Goal: Information Seeking & Learning: Learn about a topic

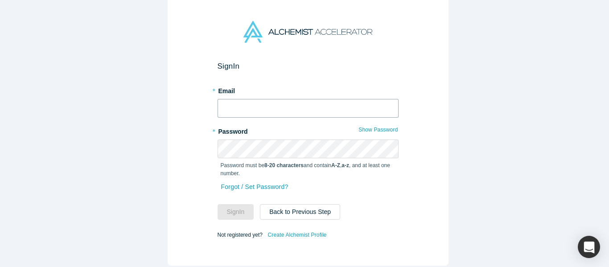
click at [267, 109] on input "text" at bounding box center [308, 108] width 181 height 19
type input "mich@alchemistaccelerator.com"
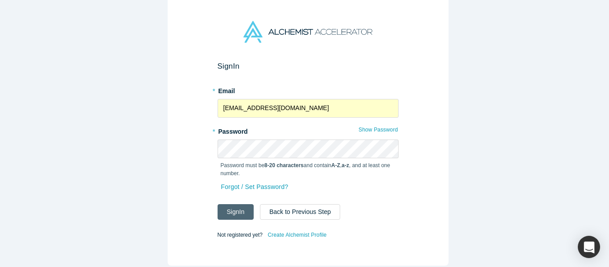
click at [232, 204] on button "Sign In" at bounding box center [236, 212] width 37 height 16
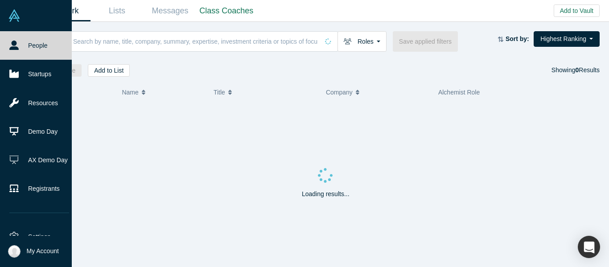
click at [27, 131] on link "Demo Day" at bounding box center [39, 131] width 78 height 29
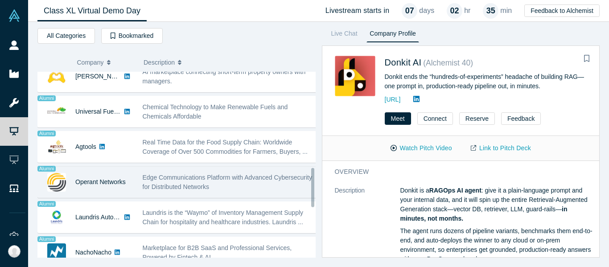
scroll to position [695, 0]
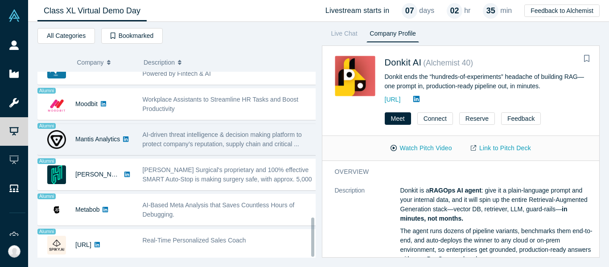
click at [179, 132] on div "AI-driven threat intelligence & decision making platform to protect company’s r…" at bounding box center [230, 139] width 175 height 19
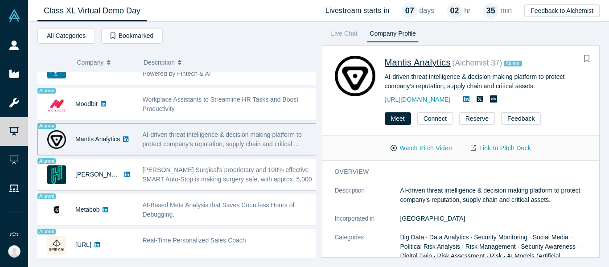
click at [438, 61] on span "Mantis Analytics" at bounding box center [418, 63] width 66 height 10
click at [429, 150] on button "Watch Pitch Video" at bounding box center [421, 148] width 80 height 16
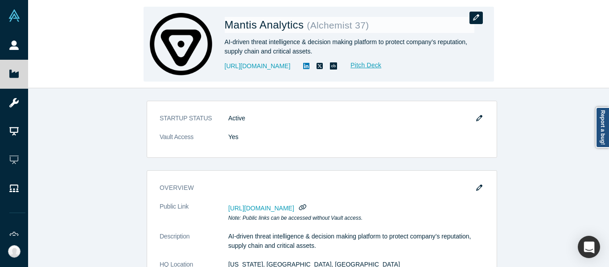
click at [478, 20] on icon "button" at bounding box center [476, 17] width 6 height 6
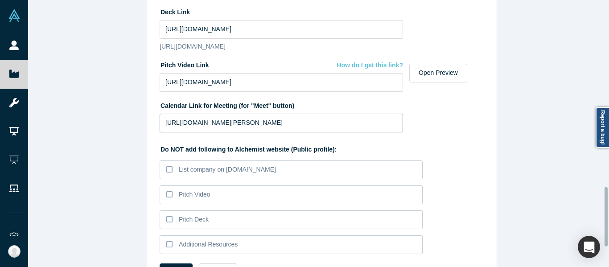
scroll to position [842, 0]
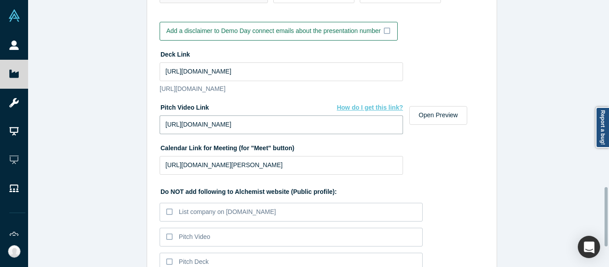
click at [335, 134] on input "https://vimeo.com/1120948775/ef6a5eff50?fl=pl&fe=sh" at bounding box center [281, 124] width 243 height 19
paste input "share=copy"
type input "https://vimeo.com/1120948775/ef6a5eff50?fl=pl&fe=sh"
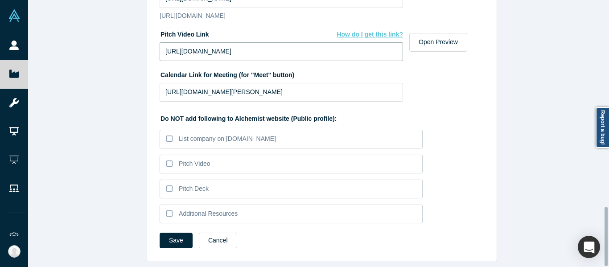
scroll to position [932, 0]
click at [223, 235] on button "Cancel" at bounding box center [218, 241] width 38 height 16
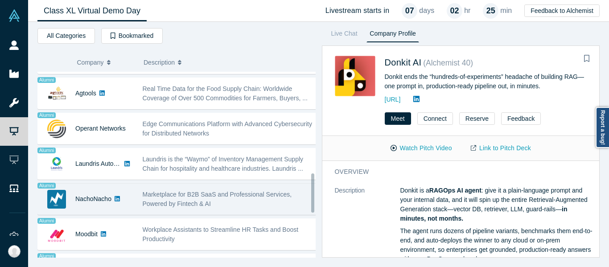
scroll to position [561, 0]
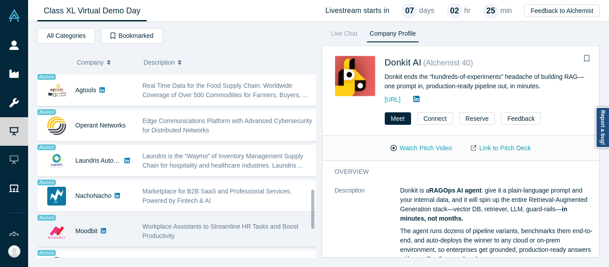
click at [176, 219] on div "Workplace Assistants to Streamline HR Tasks and Boost Productivity" at bounding box center [230, 231] width 184 height 28
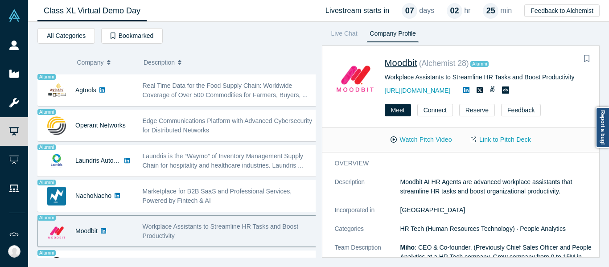
click at [406, 65] on span "Moodbit" at bounding box center [401, 63] width 33 height 10
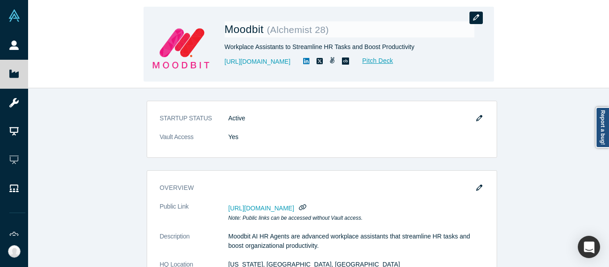
drag, startPoint x: 0, startPoint y: 0, endPoint x: 474, endPoint y: 22, distance: 474.1
click at [474, 22] on button "button" at bounding box center [476, 18] width 13 height 12
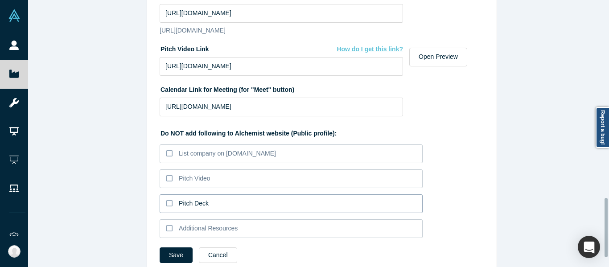
scroll to position [887, 0]
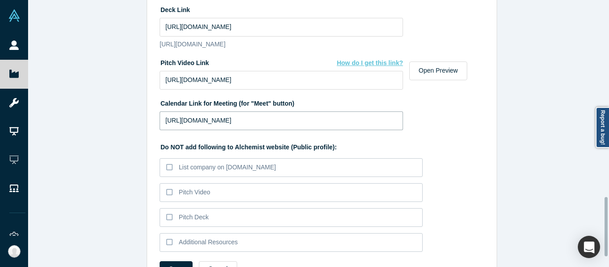
click at [358, 130] on input "https://calendly.com/mshoji/moodbit-s-meeting?month=2025-01" at bounding box center [281, 120] width 243 height 19
paste input
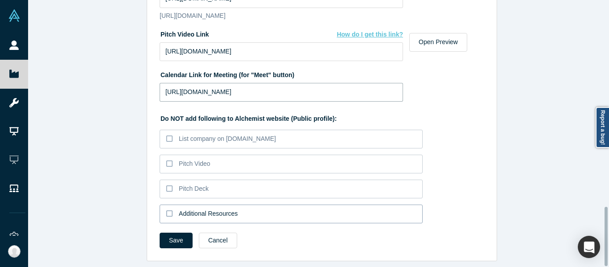
scroll to position [932, 0]
type input "https://calendly.com/mshoji/moodbit-s-meeting"
click at [176, 236] on button "Save" at bounding box center [176, 241] width 33 height 16
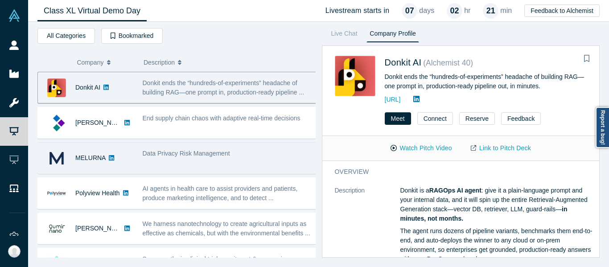
click at [214, 144] on div "Data Privacy Risk Management" at bounding box center [230, 158] width 184 height 28
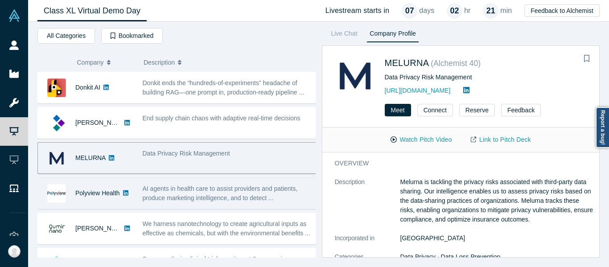
click at [186, 192] on span "AI agents in health care to assist providers and patients, produce marketing in…" at bounding box center [220, 193] width 155 height 16
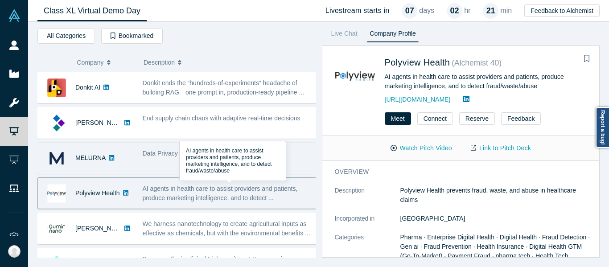
click at [189, 168] on div "Data Privacy Risk Management" at bounding box center [230, 158] width 184 height 28
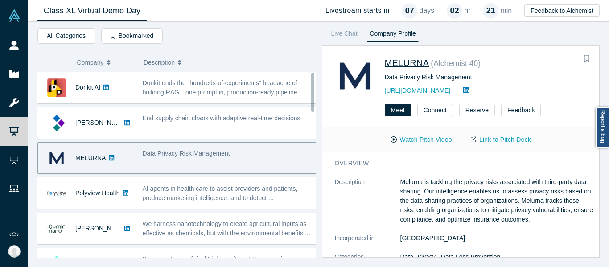
click at [401, 63] on span "MELURNA" at bounding box center [407, 63] width 45 height 10
click at [495, 144] on link "Link to Pitch Deck" at bounding box center [501, 140] width 79 height 16
click at [435, 138] on button "Watch Pitch Video" at bounding box center [421, 140] width 80 height 16
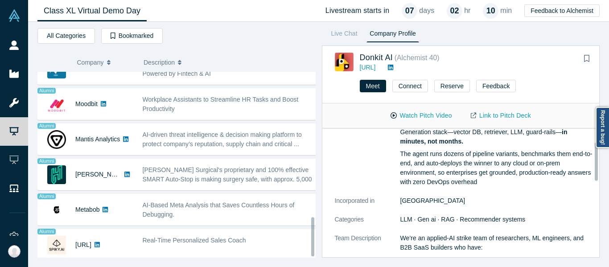
scroll to position [695, 0]
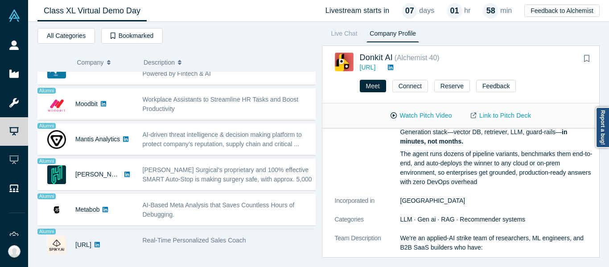
click at [206, 237] on span "Real-Time Personalized Sales Coach" at bounding box center [194, 240] width 103 height 7
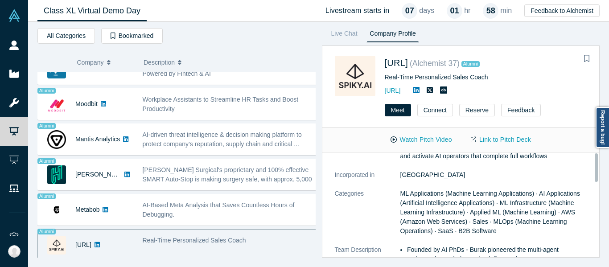
scroll to position [0, 0]
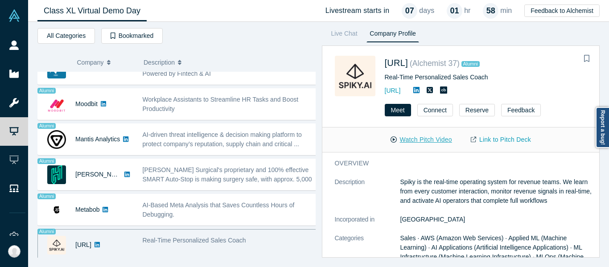
drag, startPoint x: 440, startPoint y: 144, endPoint x: 443, endPoint y: 147, distance: 4.7
click at [440, 144] on button "Watch Pitch Video" at bounding box center [421, 140] width 80 height 16
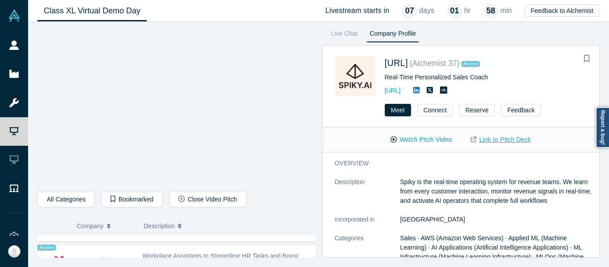
click at [501, 136] on link "Link to Pitch Deck" at bounding box center [501, 140] width 79 height 16
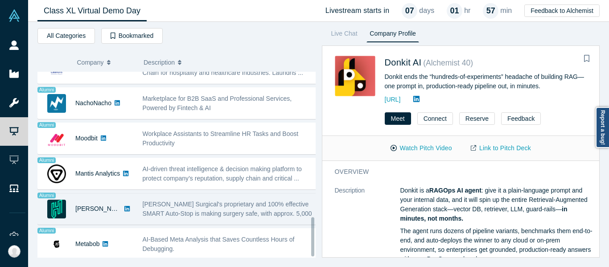
scroll to position [695, 0]
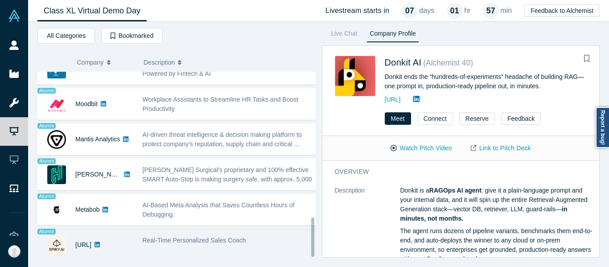
click at [207, 237] on span "Real-Time Personalized Sales Coach" at bounding box center [194, 240] width 103 height 7
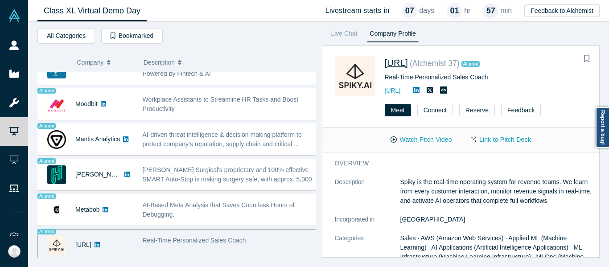
click at [404, 61] on span "[URL]" at bounding box center [397, 63] width 24 height 10
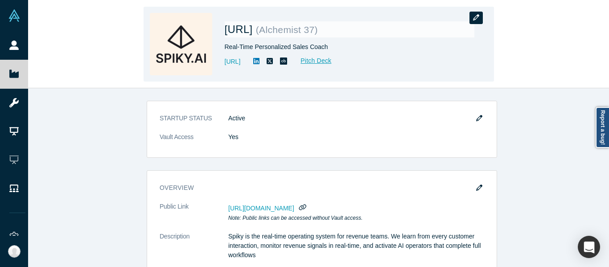
click at [474, 22] on button "button" at bounding box center [476, 18] width 13 height 12
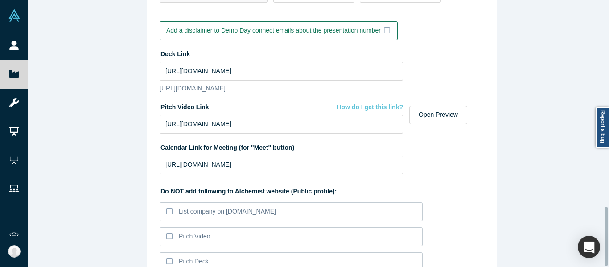
scroll to position [932, 0]
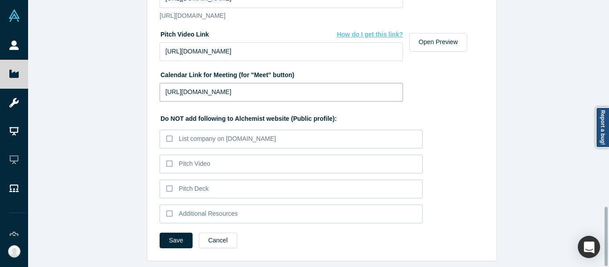
click at [319, 89] on input "[URL][DOMAIN_NAME]" at bounding box center [281, 92] width 243 height 19
click at [183, 236] on button "Save" at bounding box center [176, 241] width 33 height 16
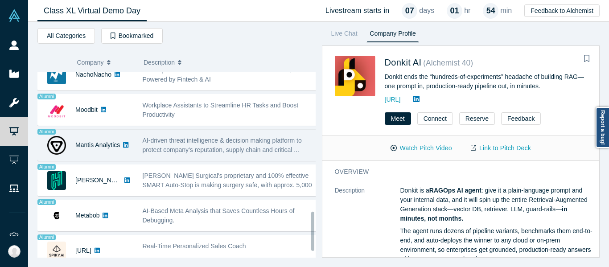
scroll to position [695, 0]
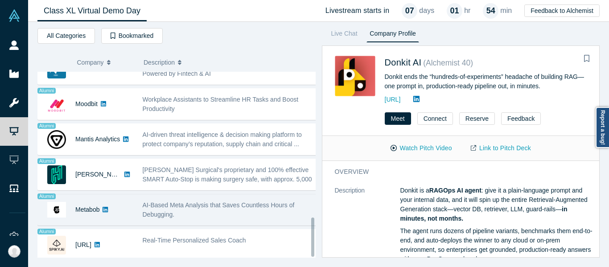
click at [203, 204] on div "AI-Based Meta Analysis that Saves Countless Hours of Debugging." at bounding box center [230, 210] width 175 height 19
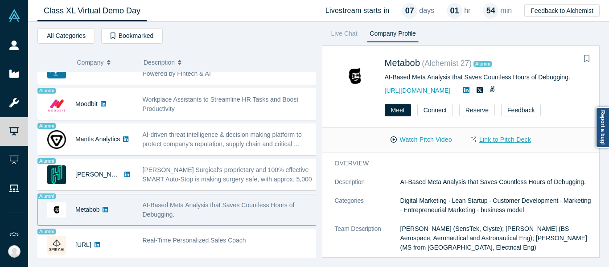
click at [499, 141] on link "Link to Pitch Deck" at bounding box center [501, 140] width 79 height 16
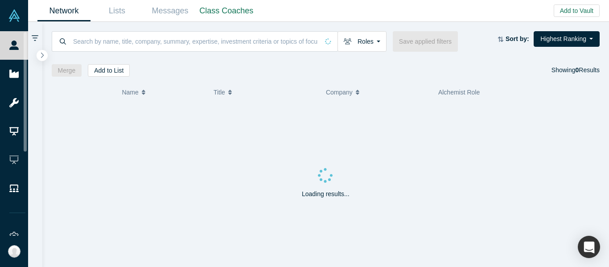
drag, startPoint x: 0, startPoint y: 0, endPoint x: 48, endPoint y: 120, distance: 129.7
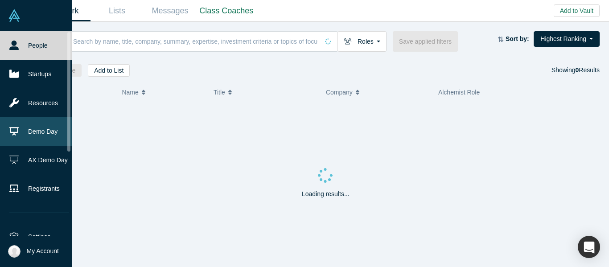
click at [38, 121] on link "Demo Day" at bounding box center [39, 131] width 78 height 29
